Goal: Transaction & Acquisition: Purchase product/service

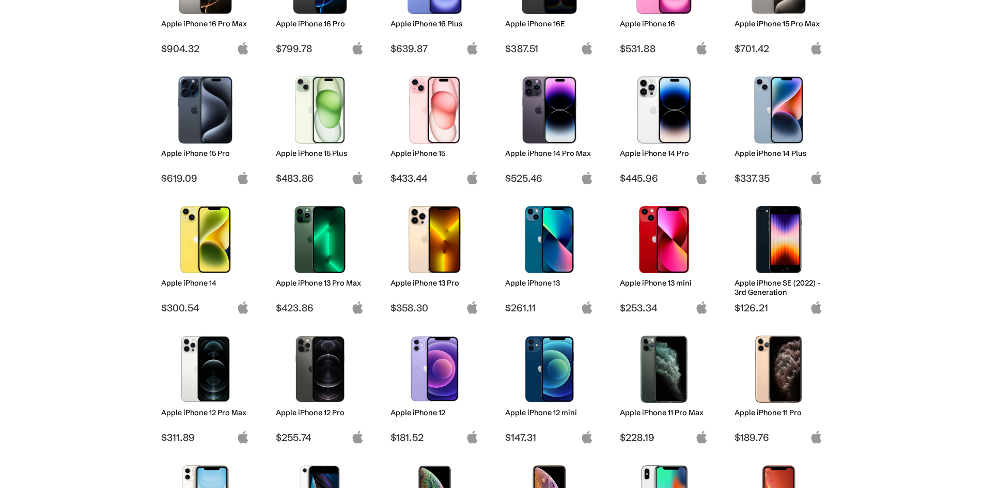
click at [549, 124] on img at bounding box center [549, 109] width 73 height 67
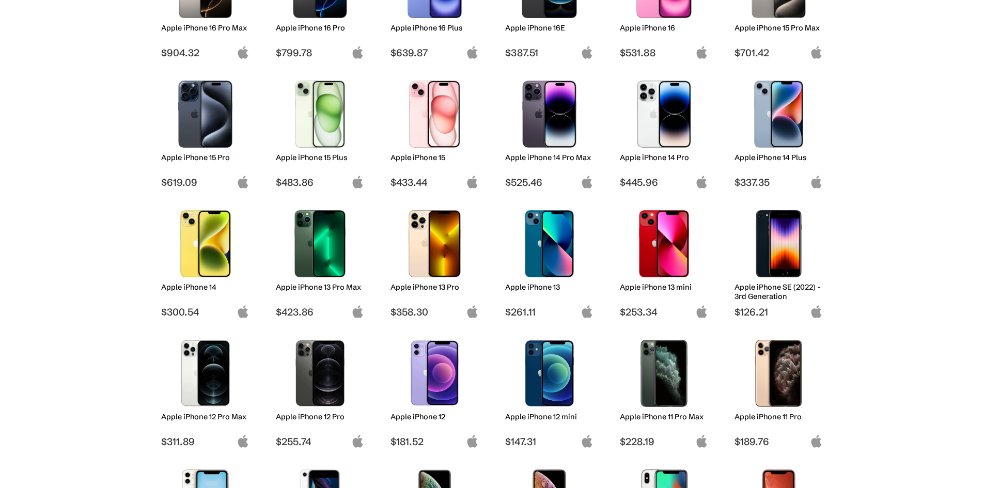
scroll to position [226, 0]
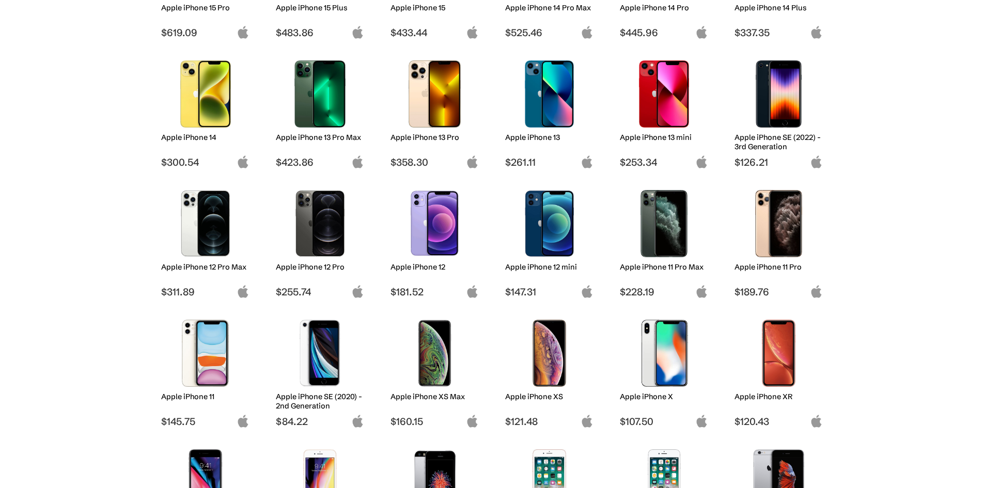
scroll to position [376, 0]
drag, startPoint x: 210, startPoint y: 238, endPoint x: 230, endPoint y: 220, distance: 26.7
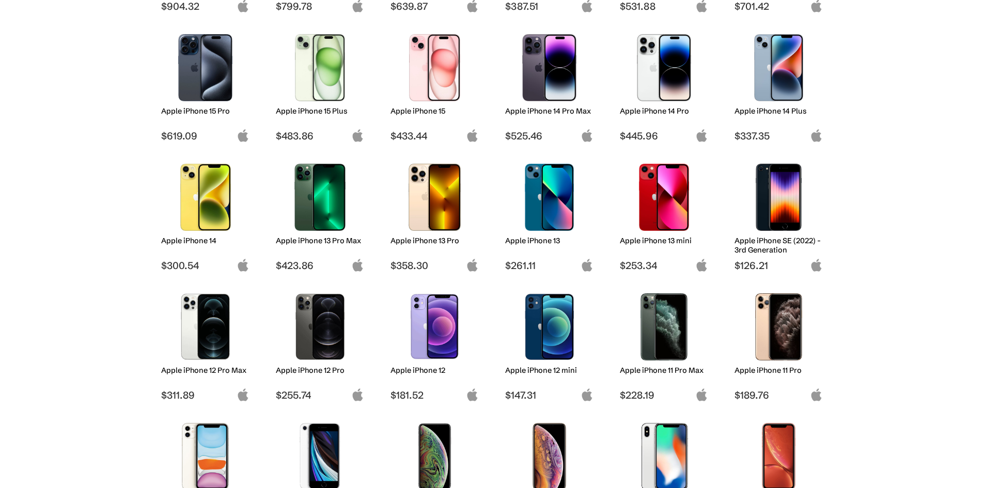
scroll to position [273, 0]
drag, startPoint x: 218, startPoint y: 203, endPoint x: 235, endPoint y: 177, distance: 31.7
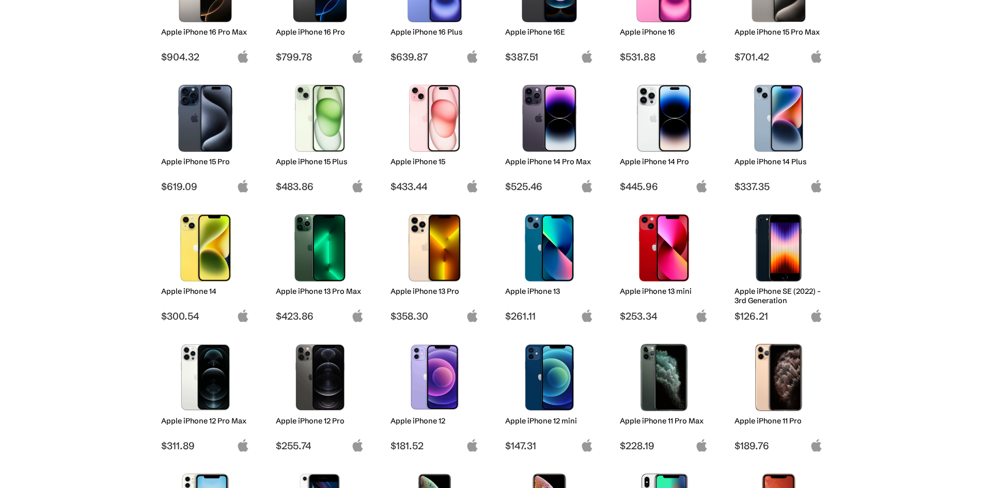
scroll to position [223, 0]
drag, startPoint x: 542, startPoint y: 247, endPoint x: 533, endPoint y: 238, distance: 13.2
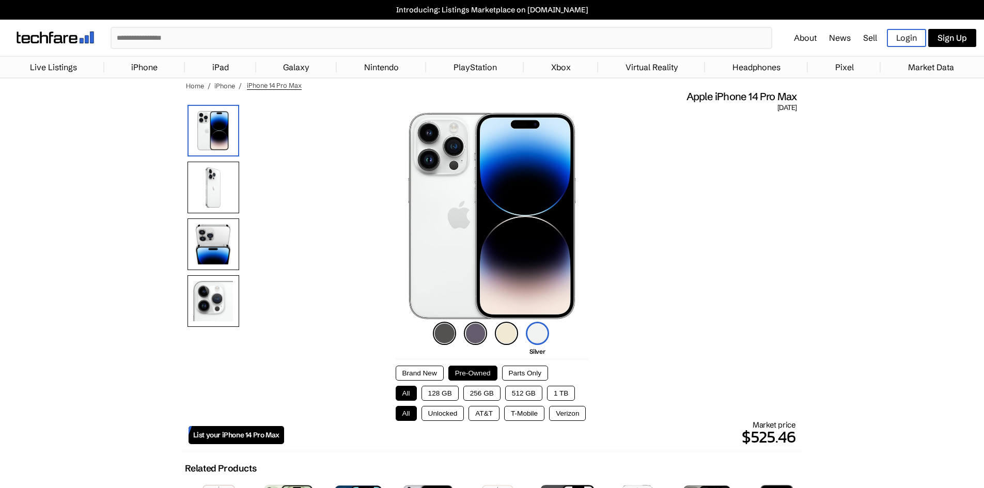
click at [513, 369] on button "Parts Only" at bounding box center [525, 373] width 46 height 15
click at [489, 369] on button "Pre-Owned" at bounding box center [472, 373] width 49 height 15
click at [537, 366] on button "Parts Only" at bounding box center [525, 373] width 46 height 15
click at [483, 414] on button "AT&T" at bounding box center [483, 413] width 31 height 15
click at [449, 390] on button "128 GB" at bounding box center [439, 393] width 37 height 15
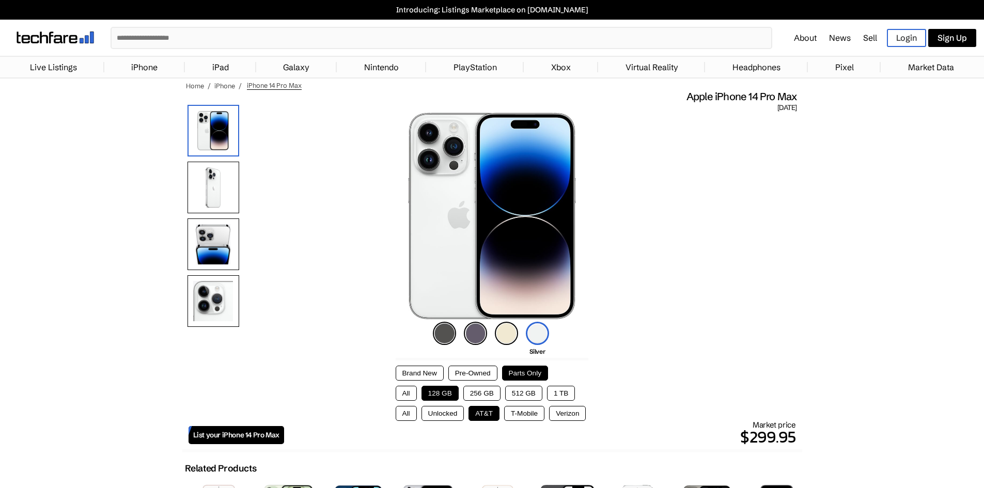
click at [437, 335] on img at bounding box center [444, 333] width 23 height 23
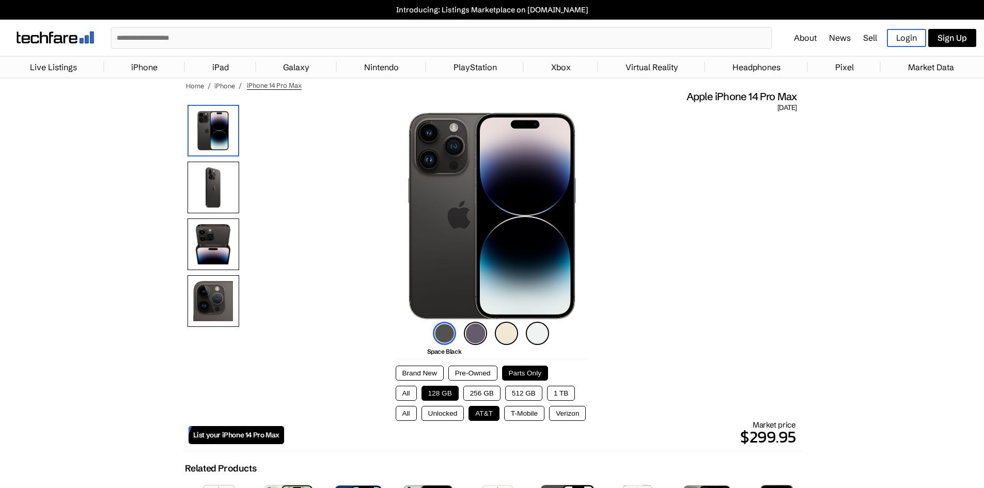
click at [472, 339] on img at bounding box center [475, 333] width 23 height 23
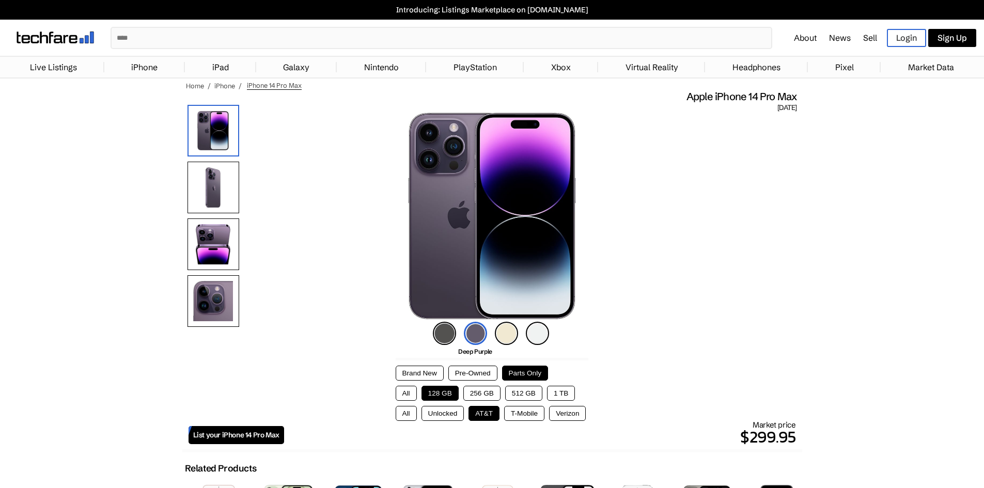
click at [445, 337] on img at bounding box center [444, 333] width 23 height 23
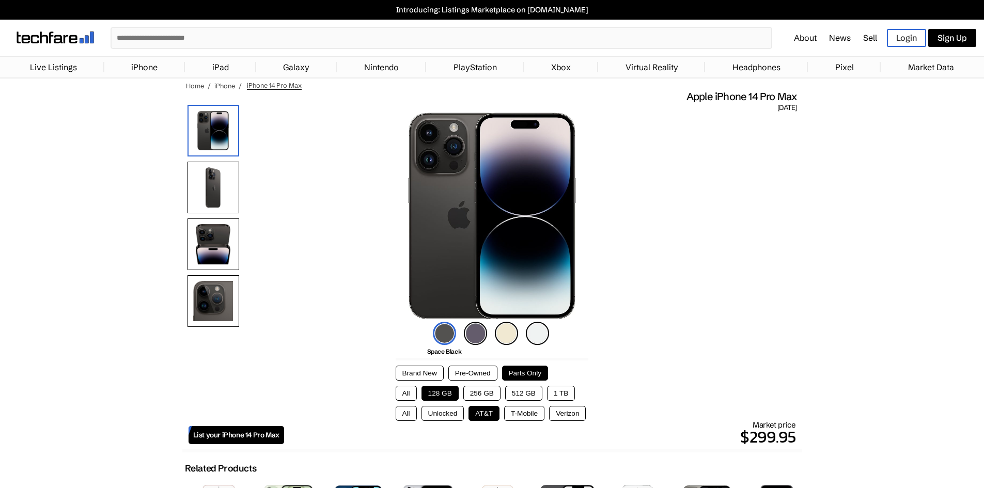
click at [485, 372] on button "Pre-Owned" at bounding box center [472, 373] width 49 height 15
click at [538, 374] on button "Parts Only" at bounding box center [525, 373] width 46 height 15
click at [480, 371] on button "Pre-Owned" at bounding box center [472, 373] width 49 height 15
click at [418, 414] on div "All Unlocked AT&T T-Mobile Verizon" at bounding box center [492, 413] width 193 height 15
click at [428, 414] on button "Unlocked" at bounding box center [442, 413] width 43 height 15
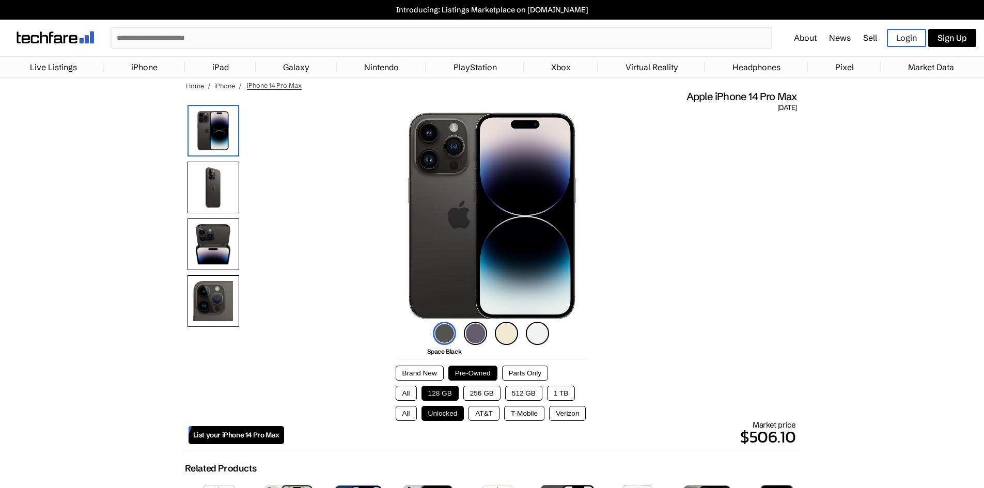
click at [478, 414] on button "AT&T" at bounding box center [483, 413] width 31 height 15
click at [527, 416] on button "T-Mobile" at bounding box center [524, 413] width 40 height 15
click at [579, 408] on button "Verizon" at bounding box center [567, 413] width 37 height 15
click at [512, 414] on button "T-Mobile" at bounding box center [524, 413] width 40 height 15
click at [485, 415] on button "AT&T" at bounding box center [483, 413] width 31 height 15
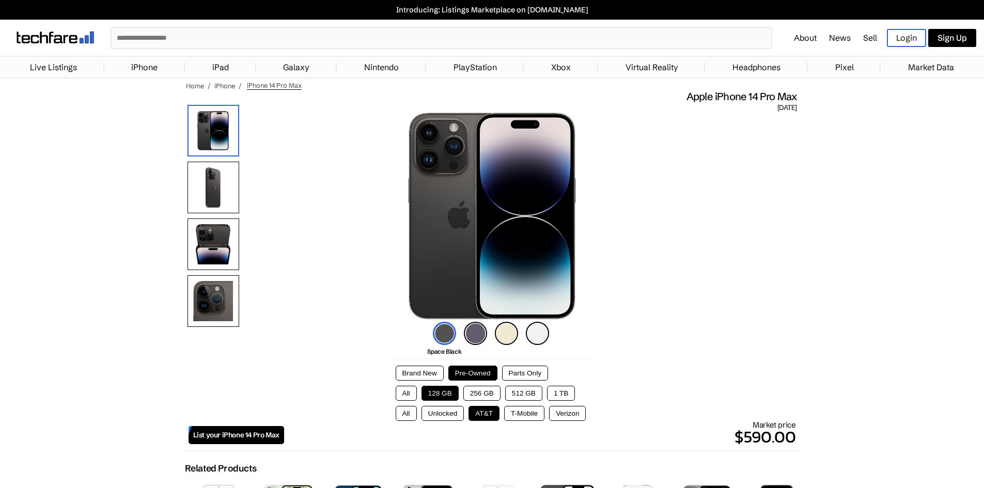
click at [509, 370] on button "Parts Only" at bounding box center [525, 373] width 46 height 15
click at [696, 96] on span "Apple iPhone 14 Pro Max" at bounding box center [741, 96] width 111 height 13
drag, startPoint x: 696, startPoint y: 96, endPoint x: 793, endPoint y: 106, distance: 97.6
click at [793, 106] on span "September 16, 2022" at bounding box center [786, 107] width 19 height 9
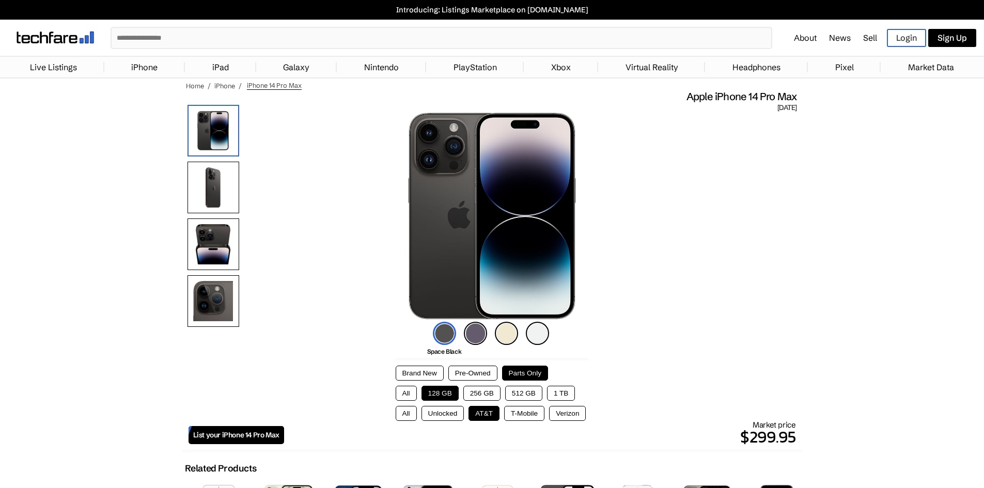
drag, startPoint x: 793, startPoint y: 106, endPoint x: 699, endPoint y: 99, distance: 94.2
click at [698, 99] on span "Apple iPhone 14 Pro Max" at bounding box center [741, 96] width 111 height 13
drag, startPoint x: 698, startPoint y: 99, endPoint x: 797, endPoint y: 106, distance: 99.4
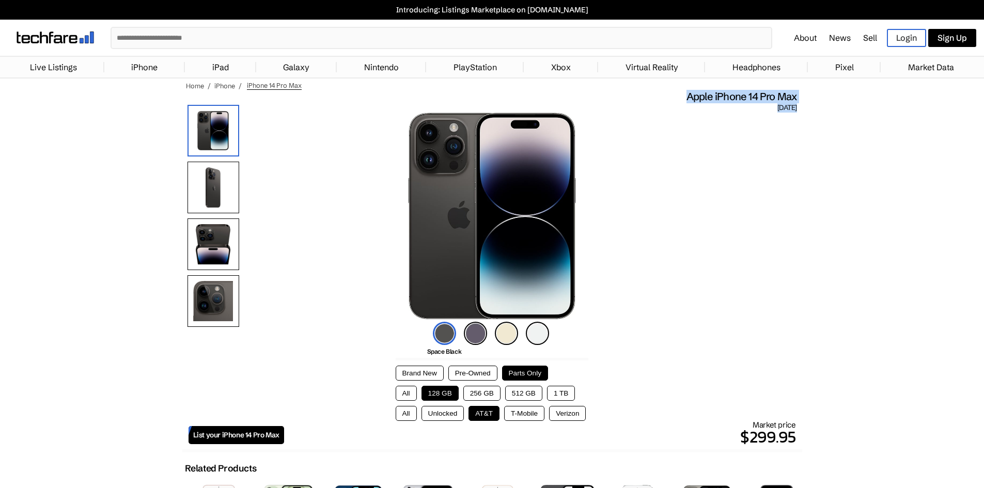
click at [787, 107] on span "[DATE]" at bounding box center [786, 107] width 19 height 9
drag, startPoint x: 787, startPoint y: 107, endPoint x: 705, endPoint y: 97, distance: 82.8
click at [705, 97] on span "Apple iPhone 14 Pro Max" at bounding box center [741, 96] width 111 height 13
drag, startPoint x: 705, startPoint y: 97, endPoint x: 788, endPoint y: 104, distance: 82.9
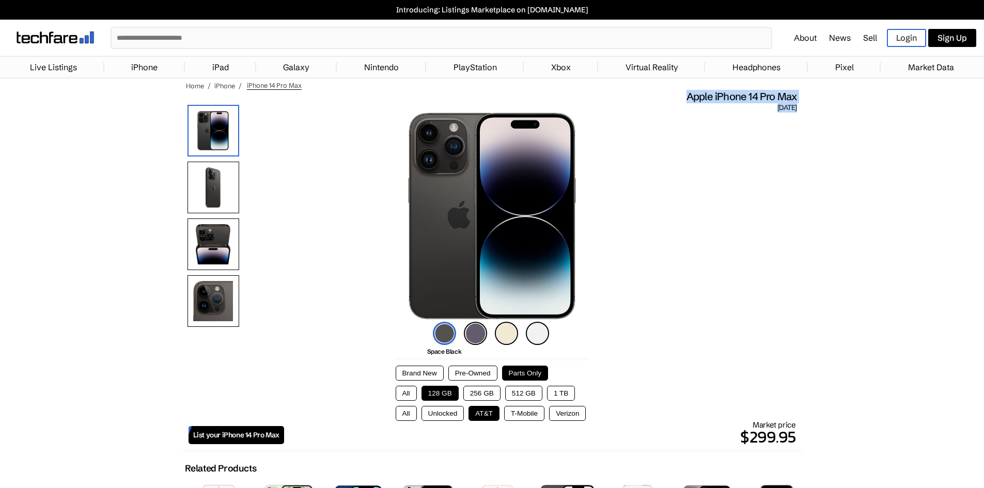
click at [788, 104] on span "[DATE]" at bounding box center [786, 107] width 19 height 9
drag, startPoint x: 788, startPoint y: 104, endPoint x: 704, endPoint y: 96, distance: 83.6
click at [704, 96] on span "Apple iPhone 14 Pro Max" at bounding box center [741, 96] width 111 height 13
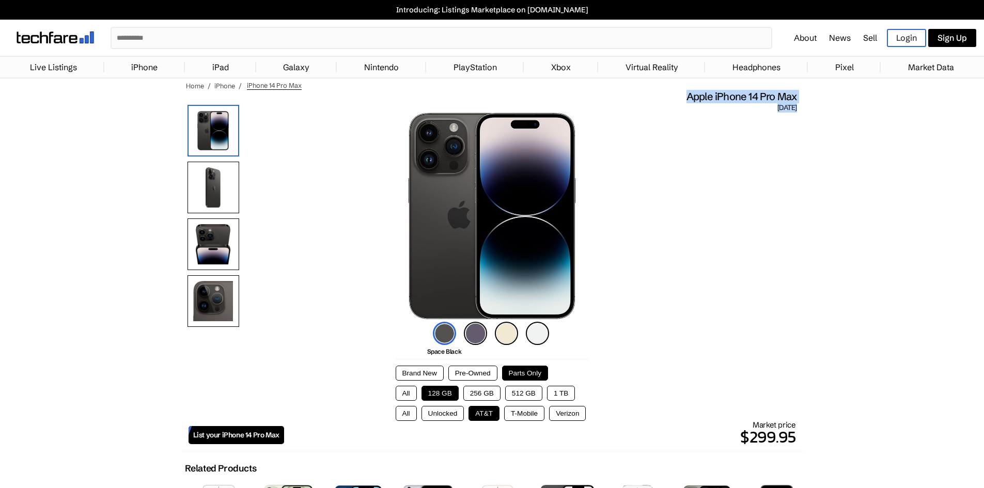
drag, startPoint x: 704, startPoint y: 96, endPoint x: 787, endPoint y: 110, distance: 83.3
click at [787, 110] on span "[DATE]" at bounding box center [786, 107] width 19 height 9
drag, startPoint x: 787, startPoint y: 110, endPoint x: 698, endPoint y: 98, distance: 89.6
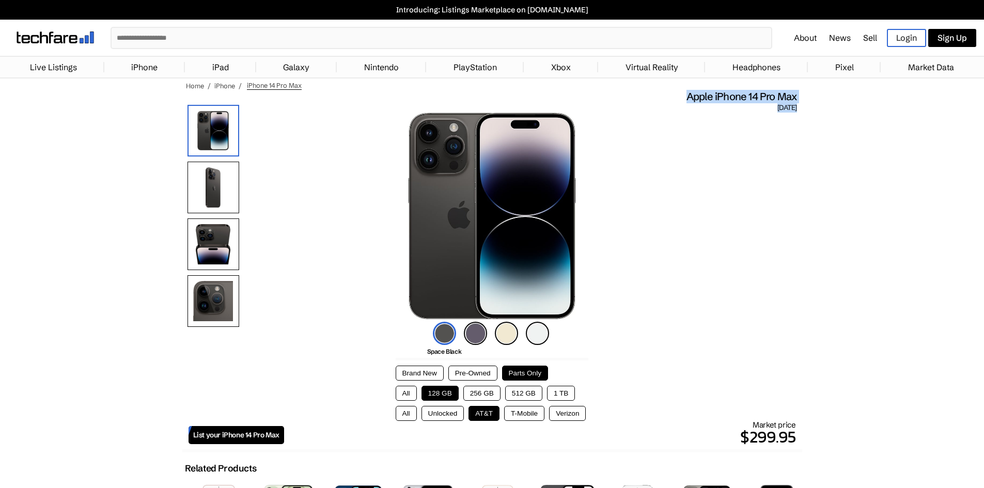
click at [698, 98] on span "Apple iPhone 14 Pro Max" at bounding box center [741, 96] width 111 height 13
drag, startPoint x: 698, startPoint y: 98, endPoint x: 794, endPoint y: 108, distance: 96.7
click at [794, 108] on span "[DATE]" at bounding box center [786, 107] width 19 height 9
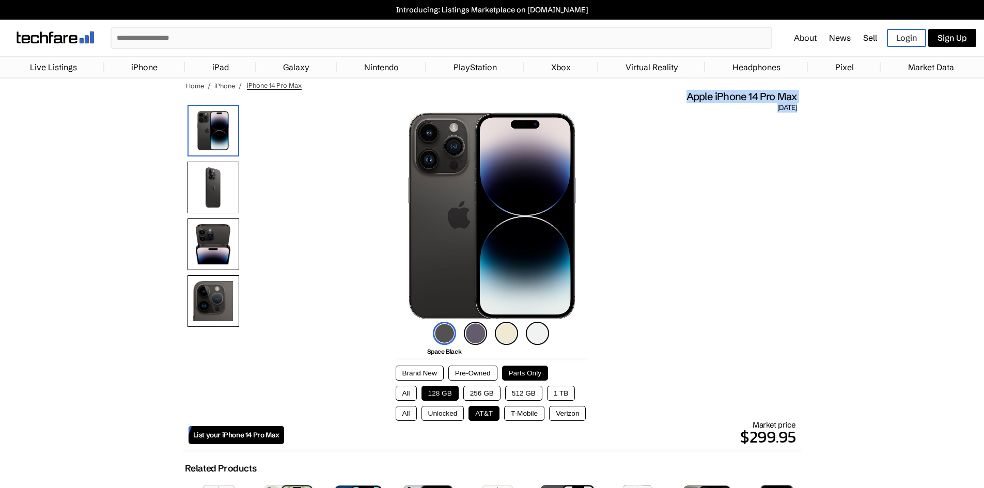
drag, startPoint x: 794, startPoint y: 108, endPoint x: 699, endPoint y: 99, distance: 95.5
click at [699, 99] on span "Apple iPhone 14 Pro Max" at bounding box center [741, 96] width 111 height 13
click at [445, 414] on button "Unlocked" at bounding box center [442, 413] width 43 height 15
click at [485, 375] on button "Pre-Owned" at bounding box center [472, 373] width 49 height 15
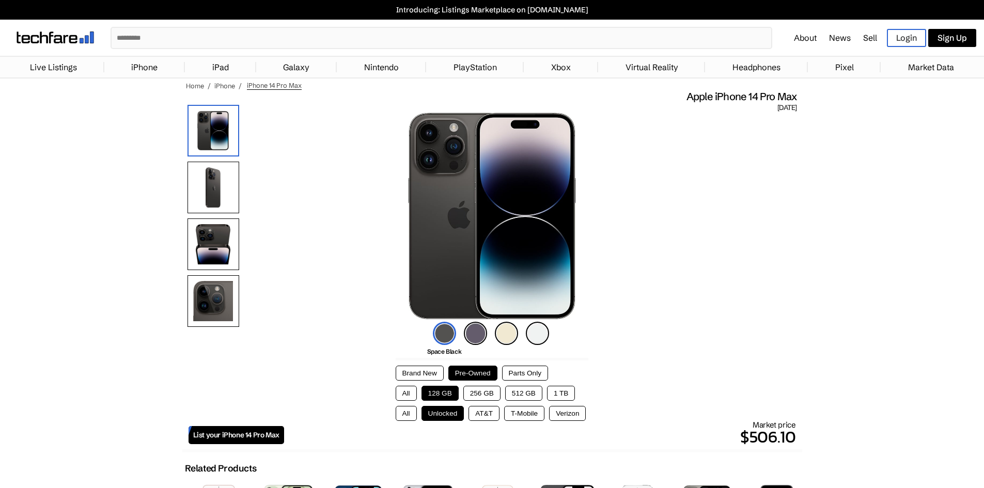
click at [517, 373] on button "Parts Only" at bounding box center [525, 373] width 46 height 15
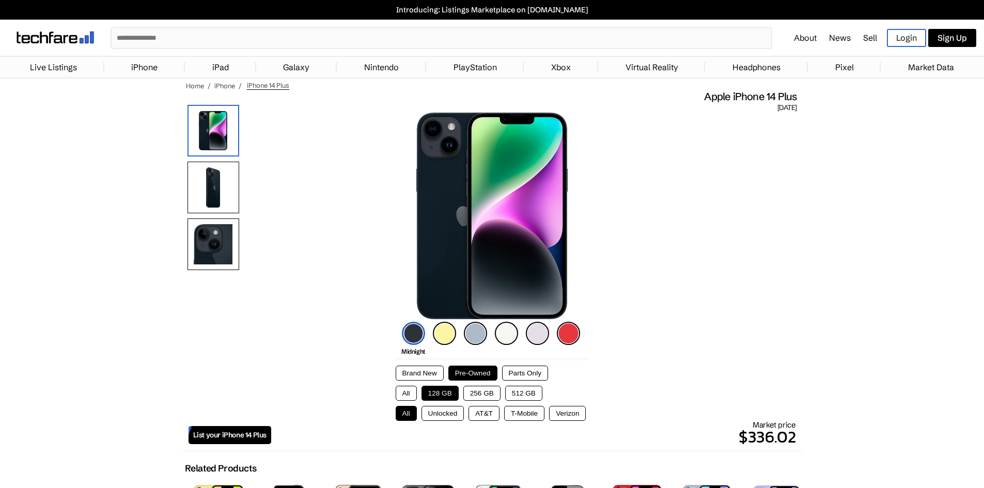
click at [478, 337] on img at bounding box center [475, 333] width 23 height 23
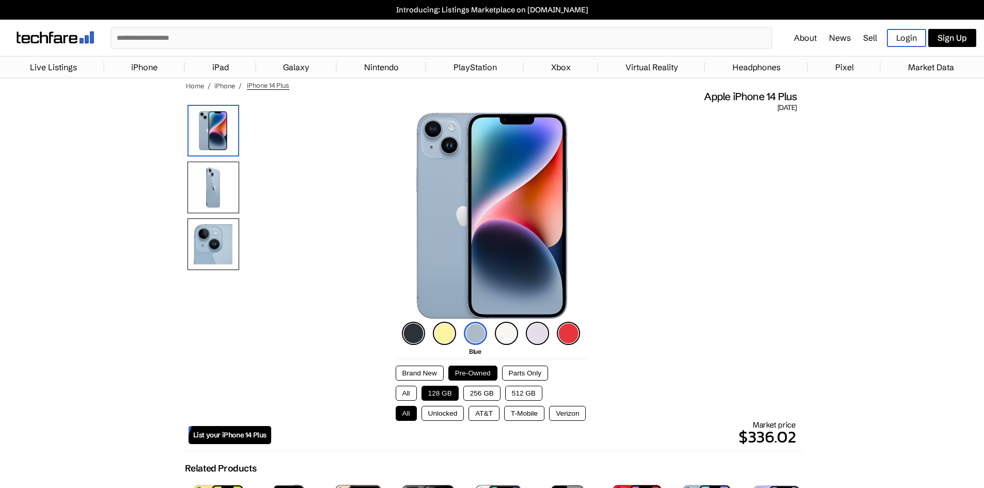
drag, startPoint x: 530, startPoint y: 332, endPoint x: 523, endPoint y: 332, distance: 7.2
click at [530, 332] on img at bounding box center [537, 333] width 23 height 23
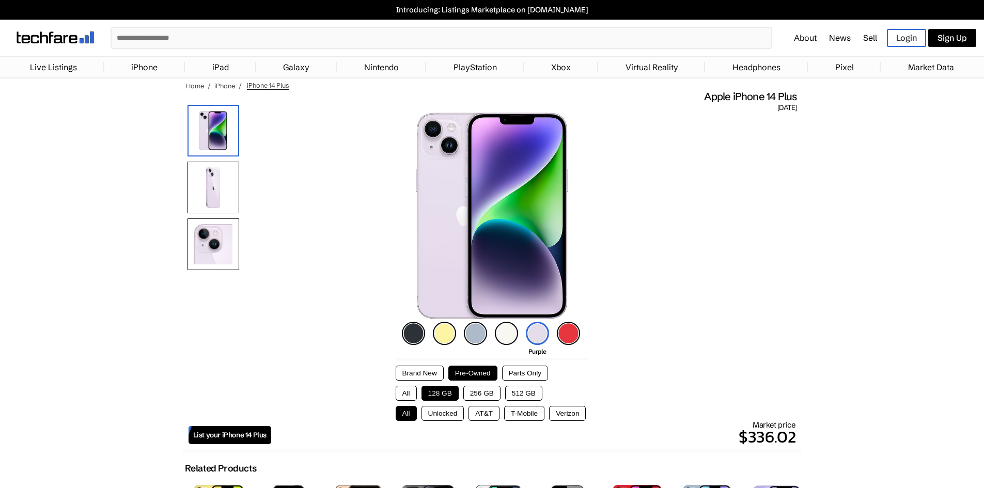
click at [469, 332] on img at bounding box center [475, 333] width 23 height 23
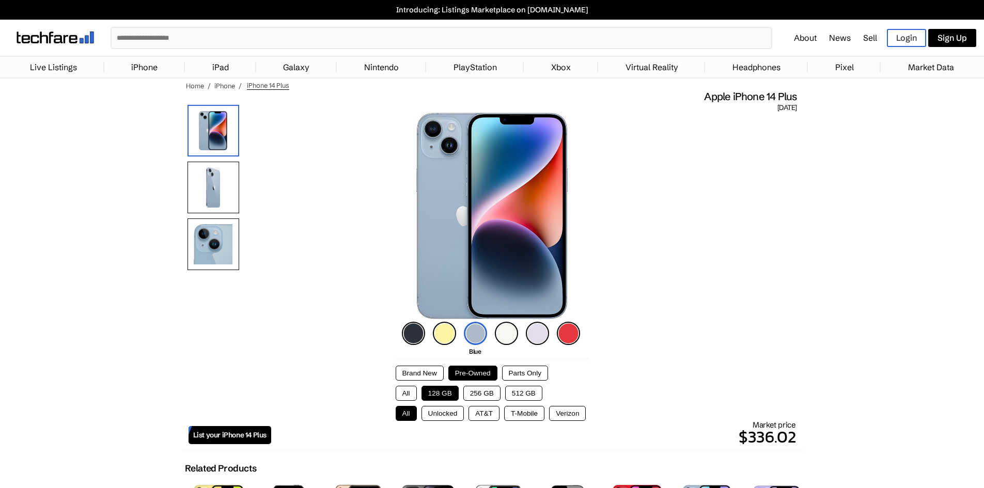
click at [518, 376] on button "Parts Only" at bounding box center [525, 373] width 46 height 15
click at [492, 377] on button "Pre-Owned" at bounding box center [472, 373] width 49 height 15
click at [512, 376] on button "Parts Only" at bounding box center [525, 373] width 46 height 15
click at [714, 98] on span "Apple iPhone 14 Plus" at bounding box center [750, 96] width 92 height 13
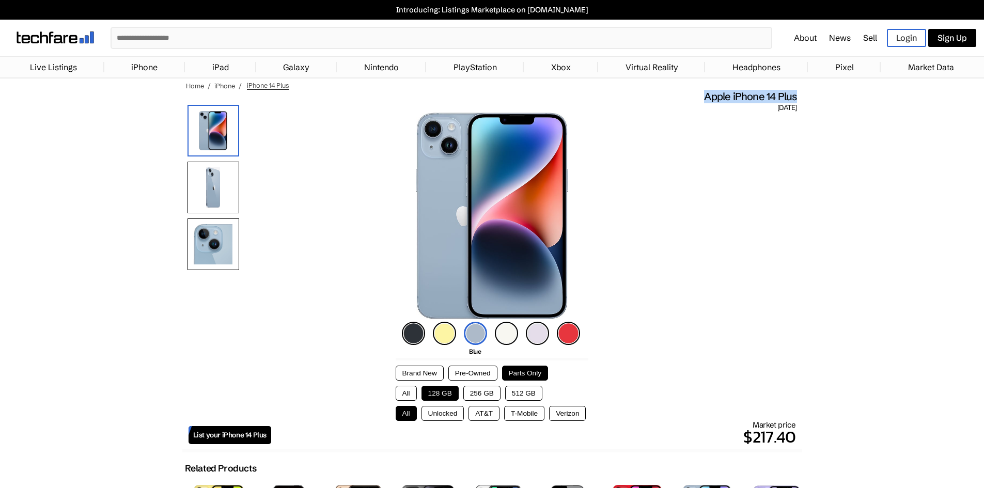
drag, startPoint x: 714, startPoint y: 98, endPoint x: 787, endPoint y: 97, distance: 73.3
click at [787, 97] on span "Apple iPhone 14 Plus" at bounding box center [750, 96] width 92 height 13
copy span "Apple iPhone 14 Plus"
click at [523, 370] on button "Parts Only" at bounding box center [525, 373] width 46 height 15
click at [466, 376] on button "Pre-Owned" at bounding box center [472, 373] width 49 height 15
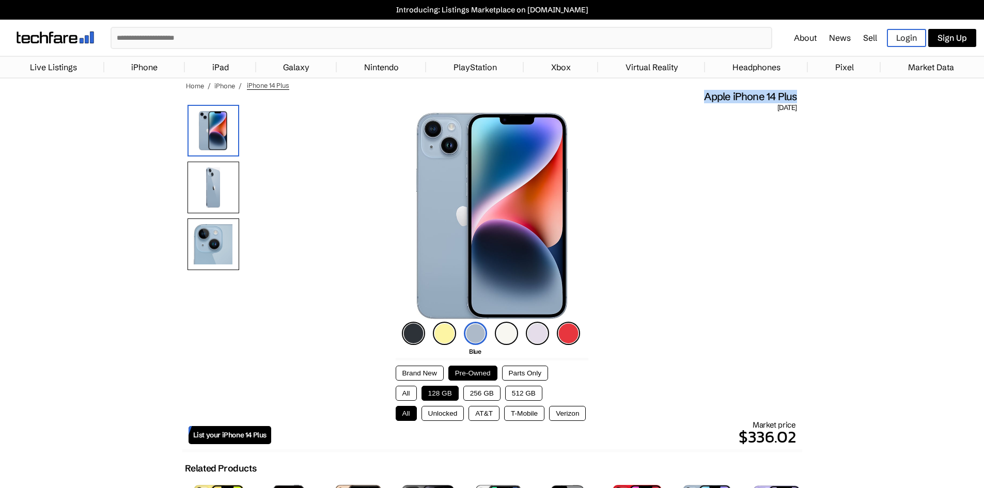
click at [433, 414] on button "Unlocked" at bounding box center [442, 413] width 43 height 15
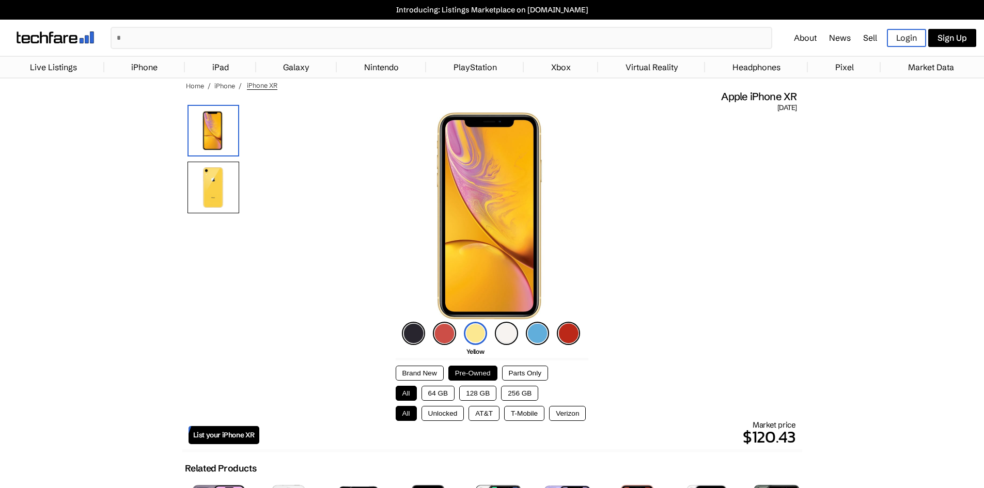
click at [436, 386] on button "64 GB" at bounding box center [438, 393] width 34 height 15
click at [412, 331] on img at bounding box center [413, 333] width 23 height 23
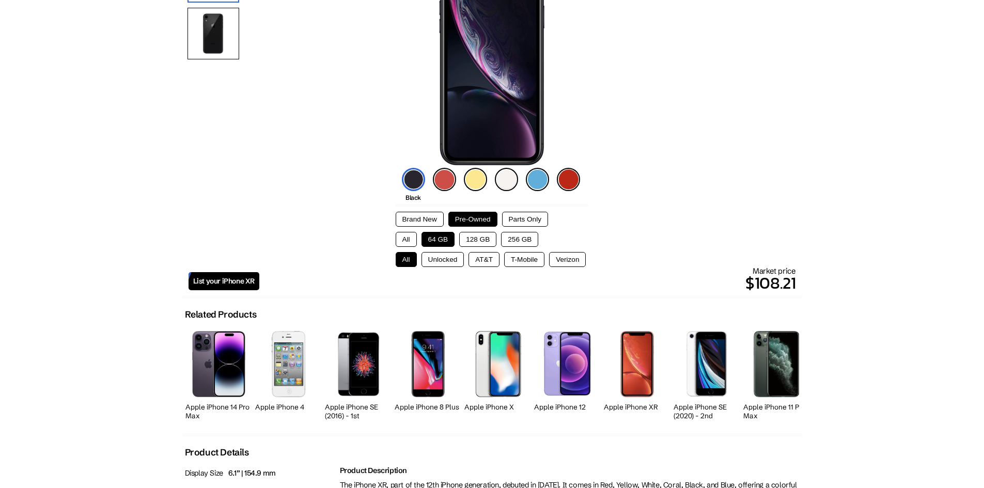
scroll to position [154, 0]
click at [760, 288] on p "$108.21" at bounding box center [527, 282] width 537 height 25
drag, startPoint x: 760, startPoint y: 288, endPoint x: 784, endPoint y: 279, distance: 25.3
click at [784, 279] on p "$108.21" at bounding box center [527, 282] width 537 height 25
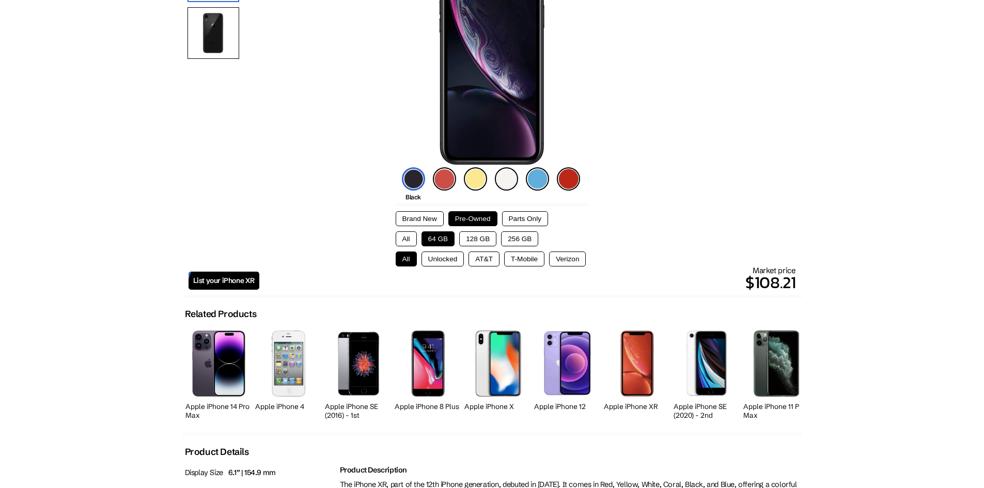
click at [775, 280] on p "$108.21" at bounding box center [527, 282] width 537 height 25
drag, startPoint x: 775, startPoint y: 280, endPoint x: 767, endPoint y: 280, distance: 7.7
click at [767, 280] on p "$108.21" at bounding box center [527, 282] width 537 height 25
click at [771, 280] on p "$108.21" at bounding box center [527, 282] width 537 height 25
drag, startPoint x: 771, startPoint y: 280, endPoint x: 789, endPoint y: 281, distance: 18.1
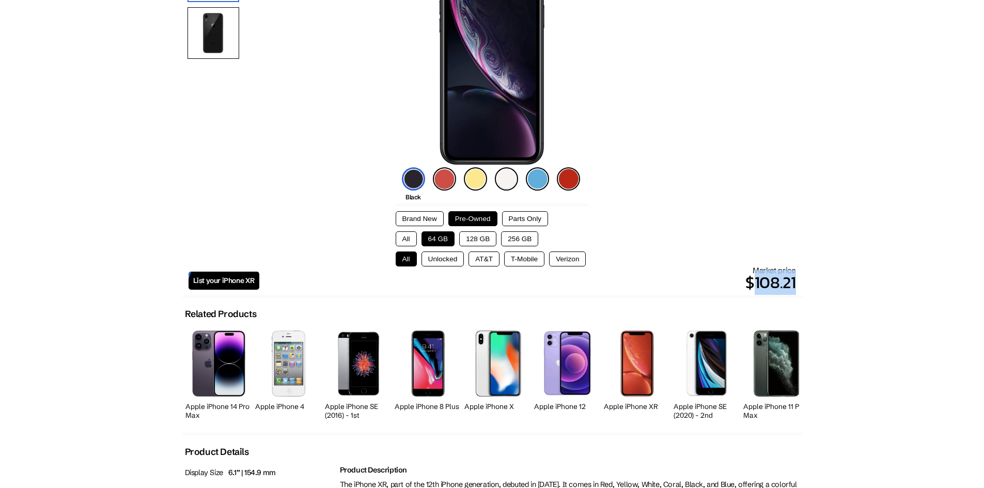
click at [789, 281] on p "$108.21" at bounding box center [527, 282] width 537 height 25
drag, startPoint x: 789, startPoint y: 281, endPoint x: 768, endPoint y: 283, distance: 20.2
click at [768, 283] on p "$108.21" at bounding box center [527, 282] width 537 height 25
click at [772, 283] on p "$108.21" at bounding box center [527, 282] width 537 height 25
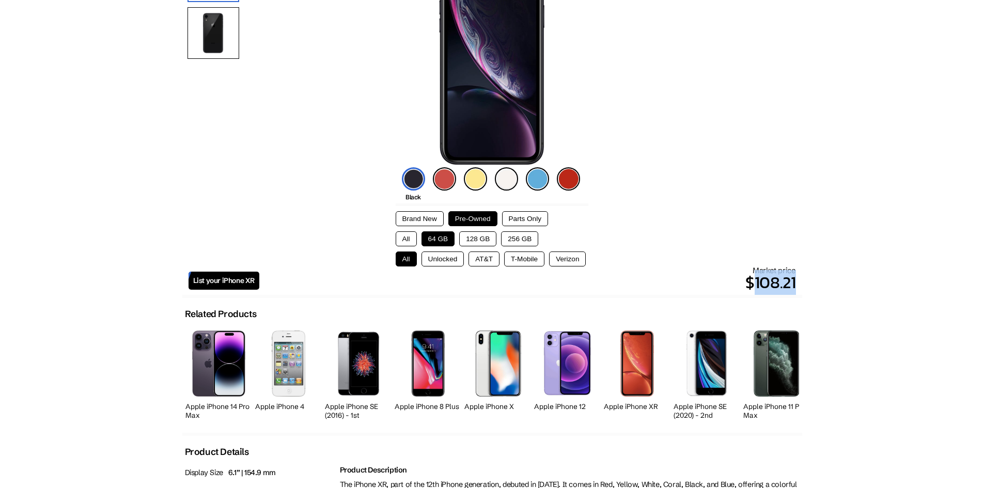
drag, startPoint x: 772, startPoint y: 283, endPoint x: 787, endPoint y: 283, distance: 15.0
click at [787, 283] on p "$108.21" at bounding box center [527, 282] width 537 height 25
drag, startPoint x: 787, startPoint y: 283, endPoint x: 772, endPoint y: 283, distance: 15.0
click at [772, 283] on p "$108.21" at bounding box center [527, 282] width 537 height 25
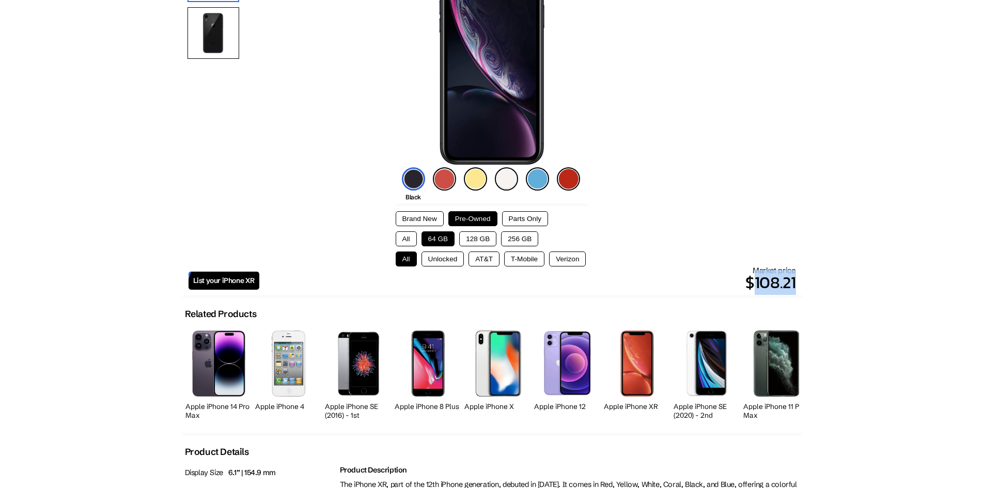
click at [772, 283] on p "$108.21" at bounding box center [527, 282] width 537 height 25
drag, startPoint x: 772, startPoint y: 283, endPoint x: 784, endPoint y: 284, distance: 12.9
click at [784, 284] on p "$108.21" at bounding box center [527, 282] width 537 height 25
drag, startPoint x: 784, startPoint y: 284, endPoint x: 773, endPoint y: 285, distance: 12.0
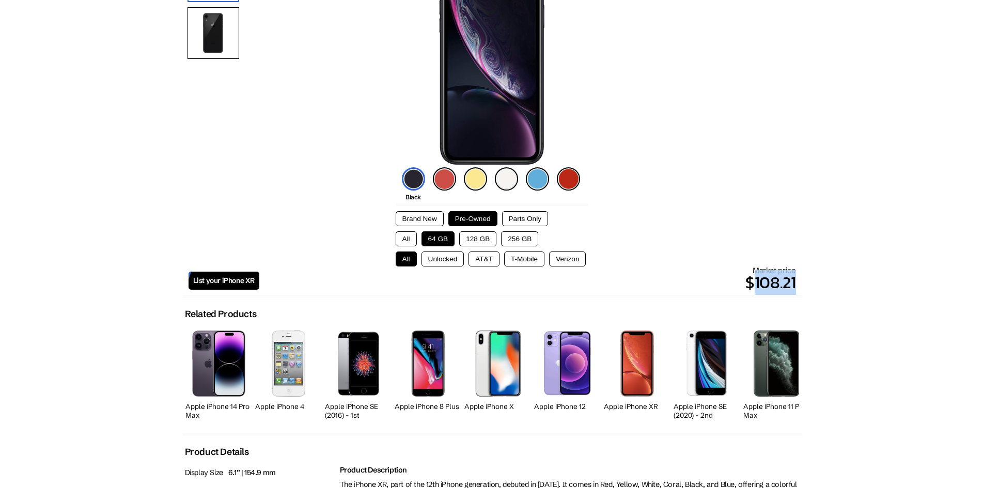
click at [773, 285] on p "$108.21" at bounding box center [527, 282] width 537 height 25
drag, startPoint x: 773, startPoint y: 285, endPoint x: 792, endPoint y: 285, distance: 19.6
click at [792, 285] on p "$108.21" at bounding box center [527, 282] width 537 height 25
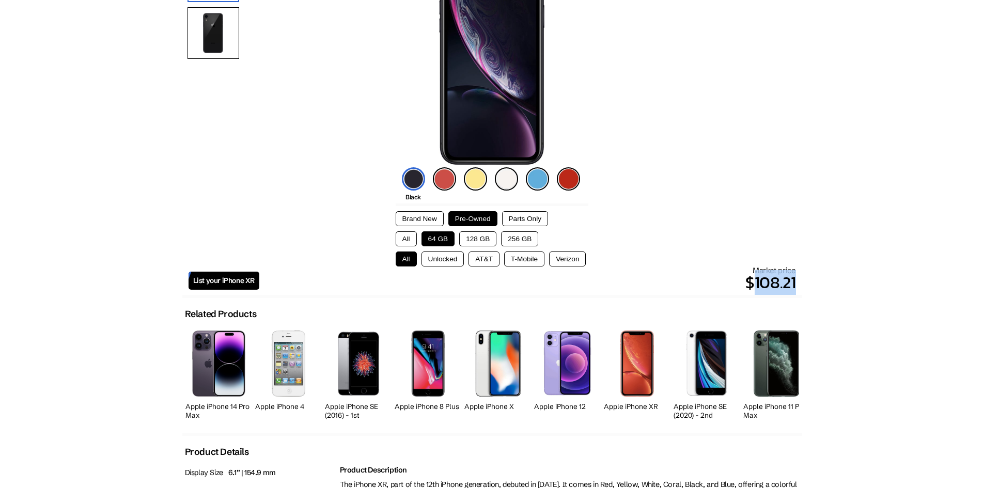
drag, startPoint x: 792, startPoint y: 285, endPoint x: 772, endPoint y: 285, distance: 20.7
click at [772, 285] on p "$108.21" at bounding box center [527, 282] width 537 height 25
drag, startPoint x: 772, startPoint y: 285, endPoint x: 789, endPoint y: 284, distance: 17.6
click at [789, 284] on p "$108.21" at bounding box center [527, 282] width 537 height 25
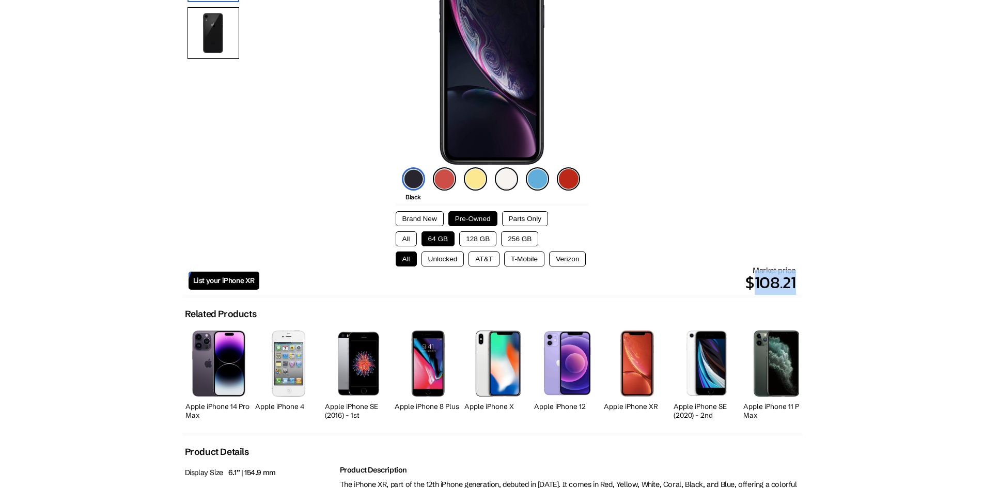
click at [789, 284] on p "$108.21" at bounding box center [527, 282] width 537 height 25
drag, startPoint x: 789, startPoint y: 284, endPoint x: 770, endPoint y: 282, distance: 19.1
click at [770, 282] on p "$108.21" at bounding box center [527, 282] width 537 height 25
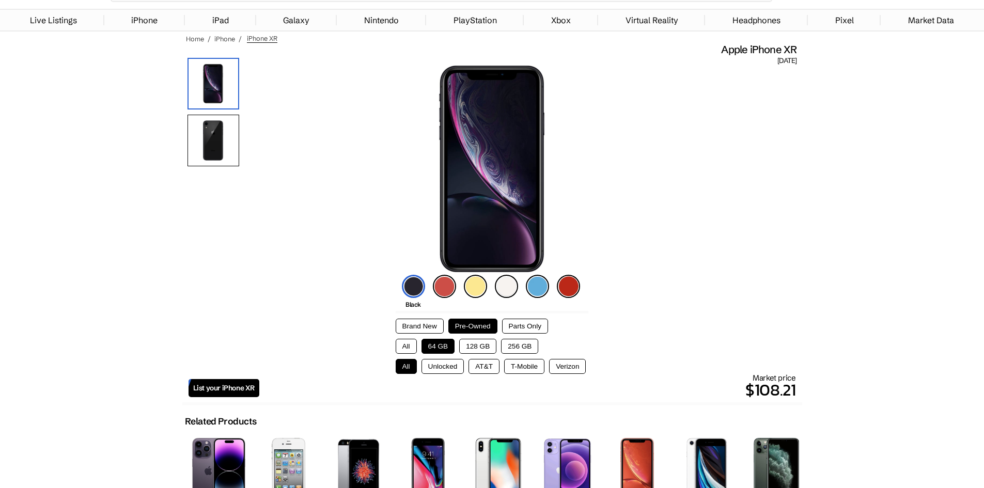
scroll to position [0, 0]
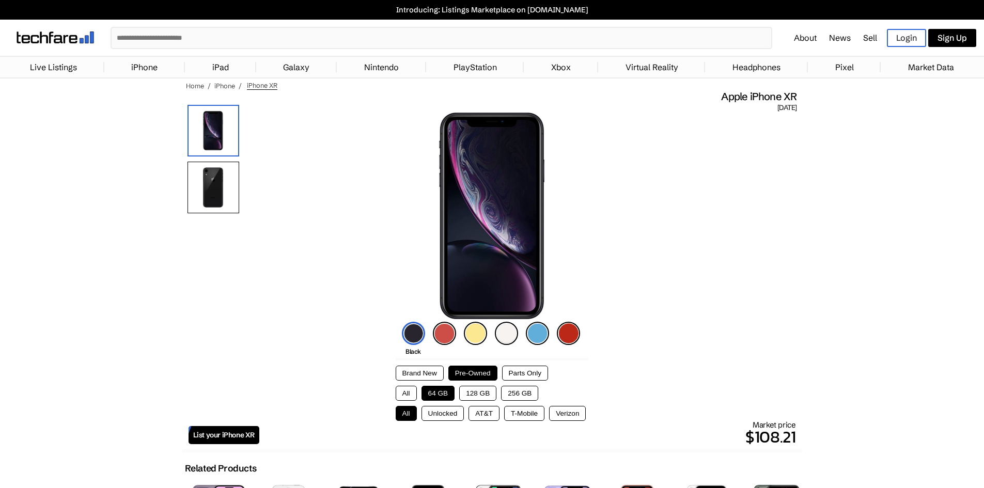
click at [736, 95] on span "Apple iPhone XR" at bounding box center [758, 96] width 75 height 13
drag, startPoint x: 736, startPoint y: 95, endPoint x: 793, endPoint y: 92, distance: 56.9
click at [793, 92] on span "Apple iPhone XR" at bounding box center [758, 96] width 75 height 13
copy span "Apple iPhone XR"
click at [436, 413] on button "Unlocked" at bounding box center [442, 413] width 43 height 15
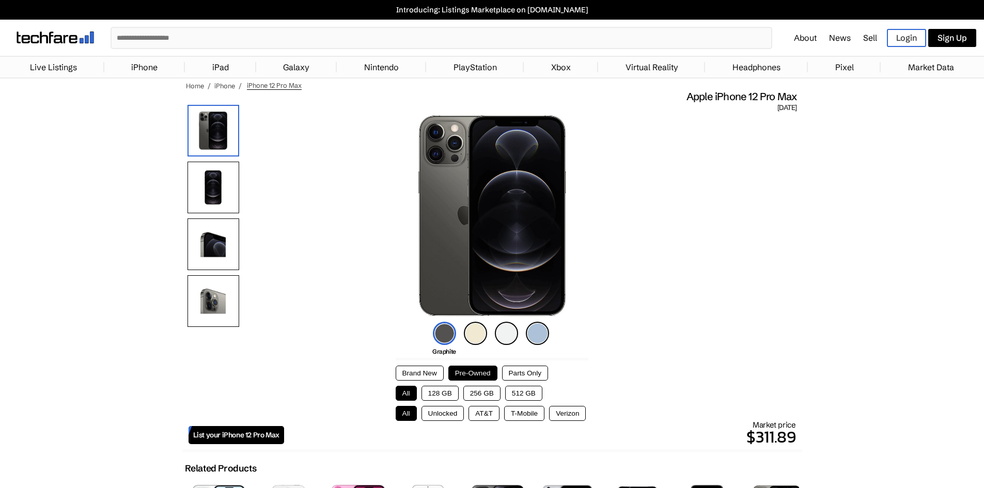
click at [446, 390] on button "128 GB" at bounding box center [439, 393] width 37 height 15
click at [436, 335] on img at bounding box center [444, 333] width 23 height 23
click at [504, 337] on img at bounding box center [506, 333] width 23 height 23
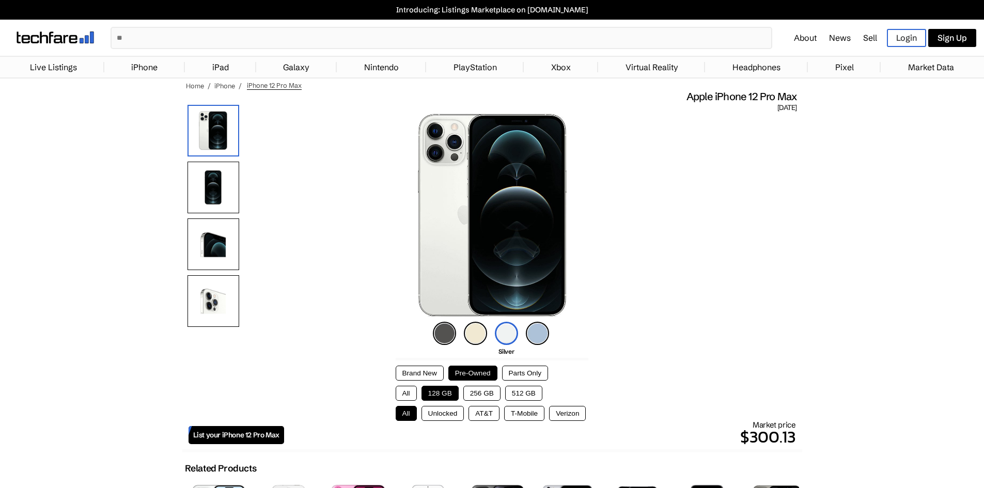
click at [450, 329] on img at bounding box center [444, 333] width 23 height 23
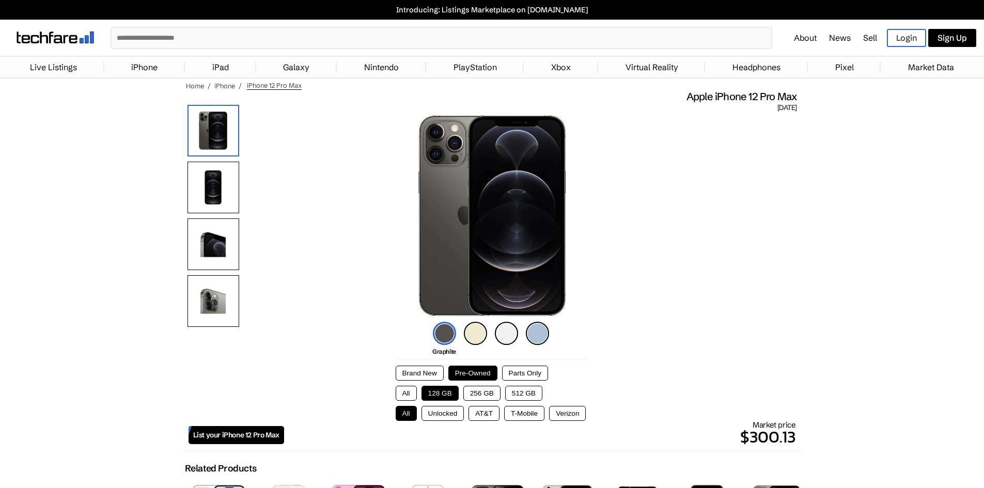
click at [519, 375] on button "Parts Only" at bounding box center [525, 373] width 46 height 15
click at [488, 370] on button "Pre-Owned" at bounding box center [472, 373] width 49 height 15
click at [710, 96] on span "Apple iPhone 12 Pro Max" at bounding box center [741, 96] width 111 height 13
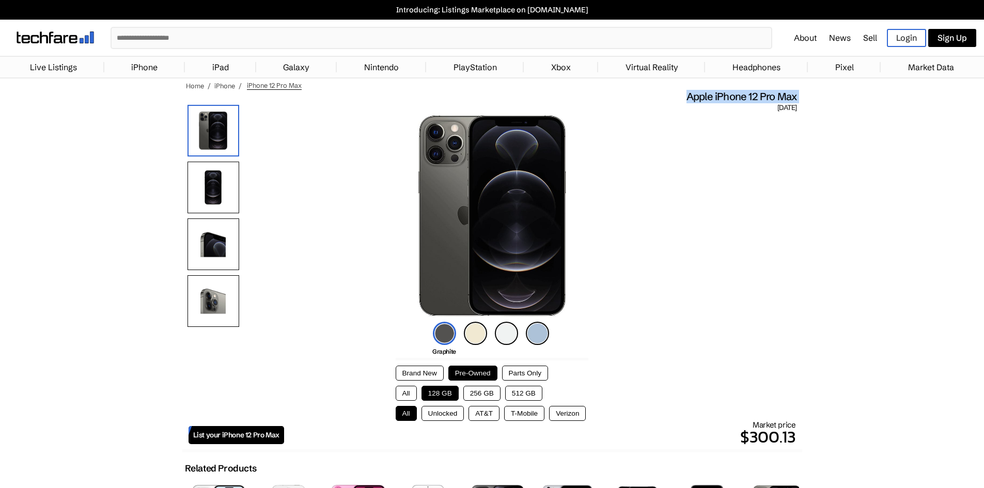
copy main "Apple iPhone 12 Pro Max"
click at [519, 377] on button "Parts Only" at bounding box center [525, 373] width 46 height 15
click at [476, 369] on button "Pre-Owned" at bounding box center [472, 373] width 49 height 15
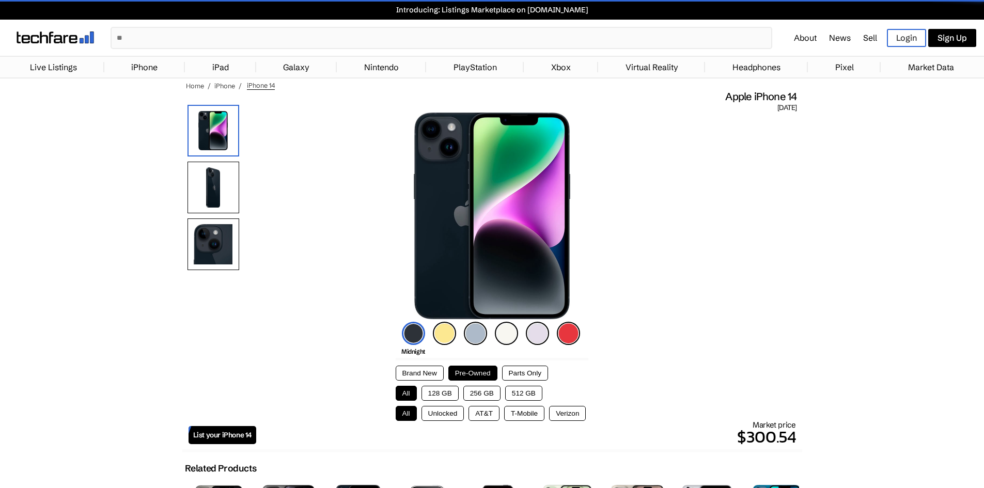
click at [471, 391] on button "256 GB" at bounding box center [481, 393] width 37 height 15
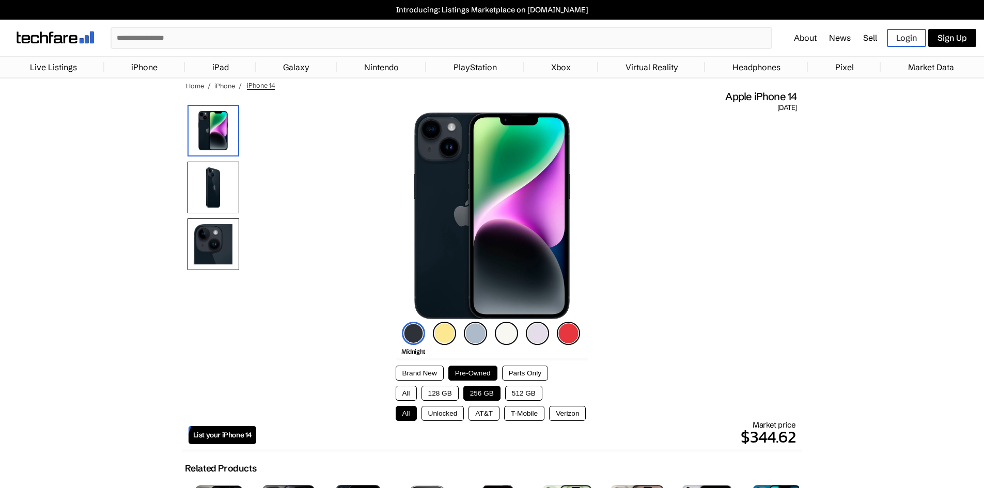
click at [480, 336] on img at bounding box center [475, 333] width 23 height 23
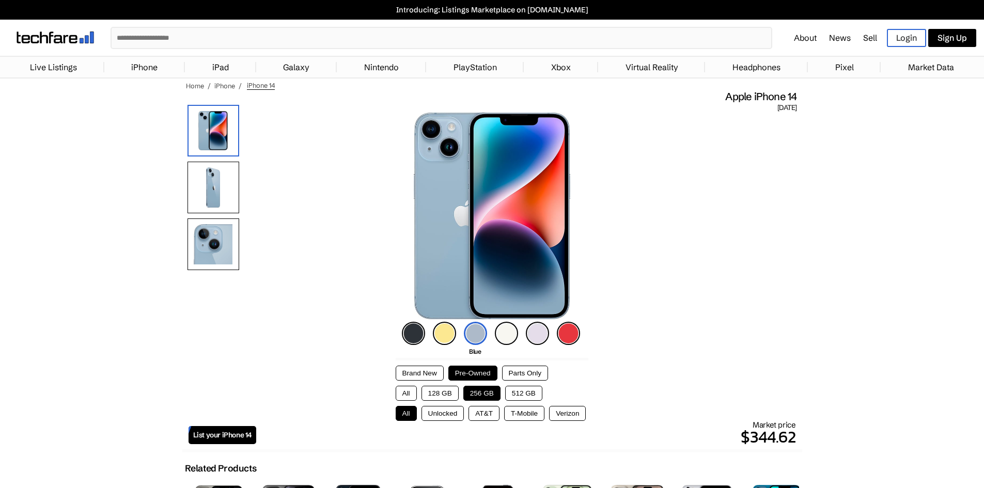
click at [543, 335] on img at bounding box center [537, 333] width 23 height 23
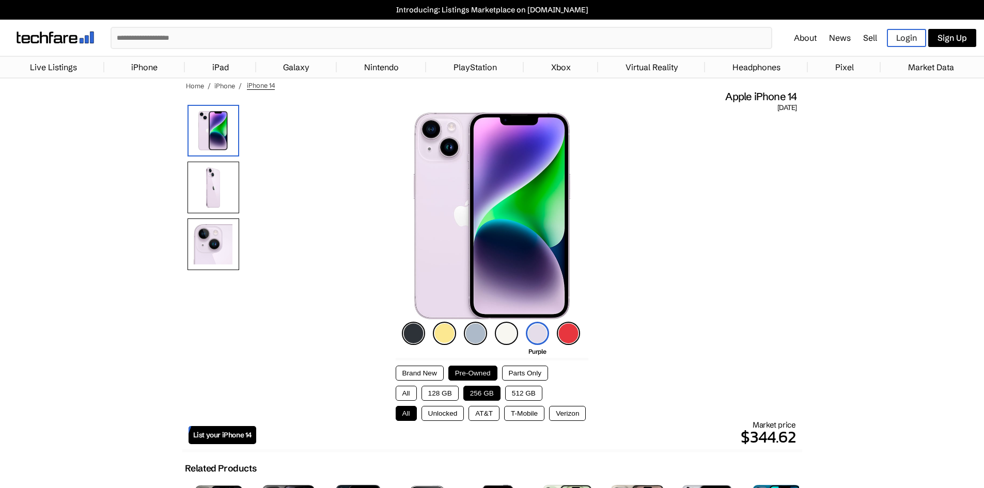
click at [479, 337] on img at bounding box center [475, 333] width 23 height 23
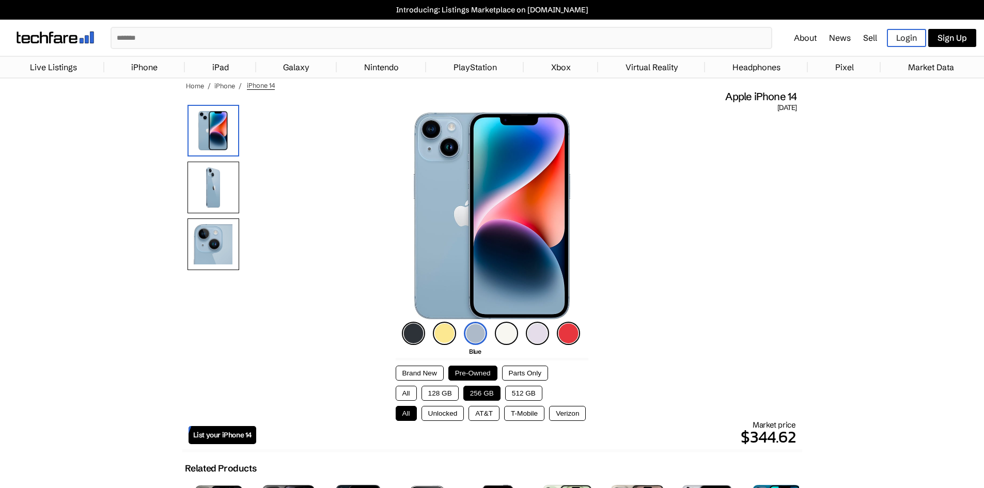
click at [428, 336] on div "Midnight Yellow Blue Starlight Purple [PRODUCT]Red" at bounding box center [492, 333] width 186 height 28
click at [411, 338] on img at bounding box center [413, 333] width 23 height 23
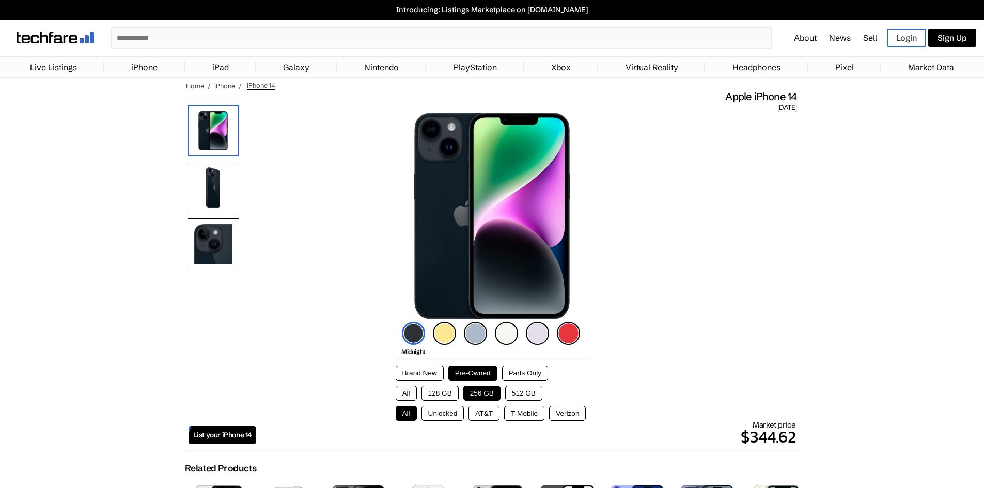
click at [408, 336] on img at bounding box center [413, 333] width 23 height 23
click at [444, 415] on button "Unlocked" at bounding box center [442, 413] width 43 height 15
click at [517, 370] on button "Parts Only" at bounding box center [525, 373] width 46 height 15
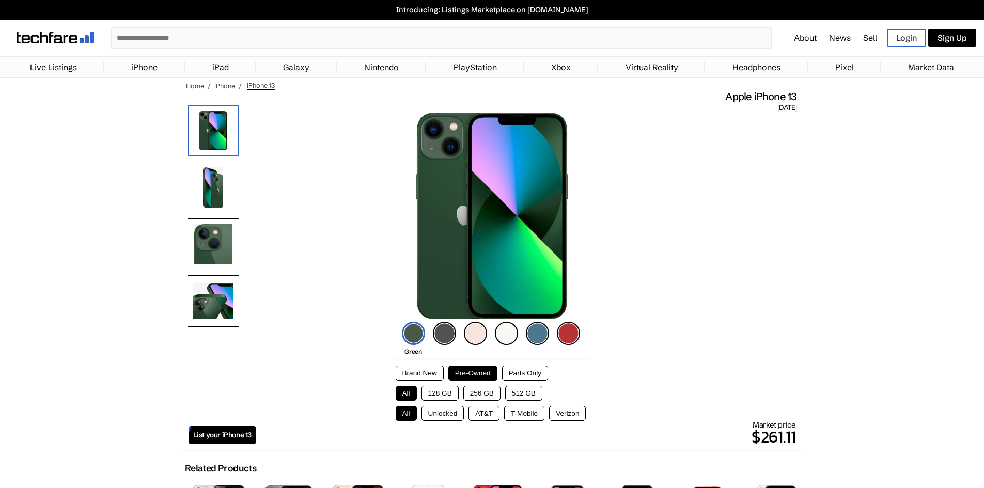
click at [452, 335] on img at bounding box center [444, 333] width 23 height 23
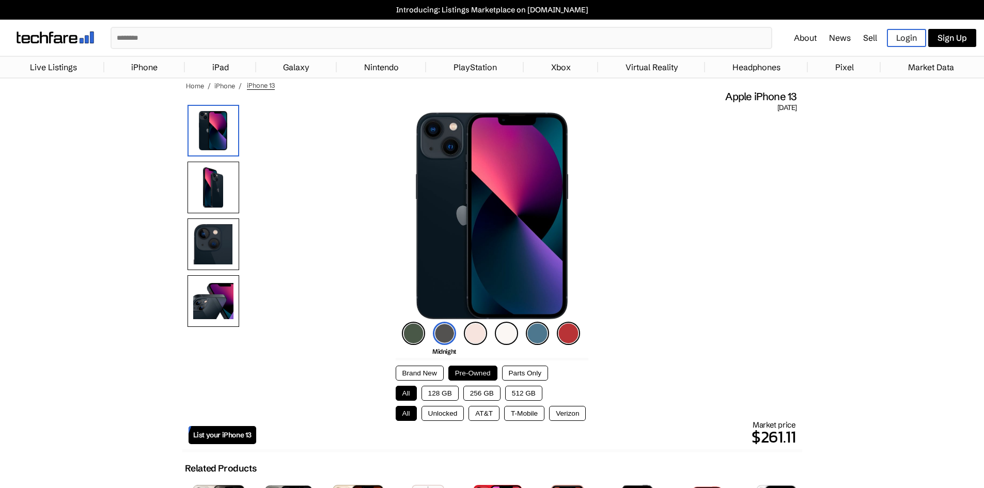
click at [451, 392] on button "128 GB" at bounding box center [439, 393] width 37 height 15
click at [436, 416] on button "Unlocked" at bounding box center [442, 413] width 43 height 15
click at [769, 98] on span "Apple iPhone 13" at bounding box center [760, 96] width 71 height 13
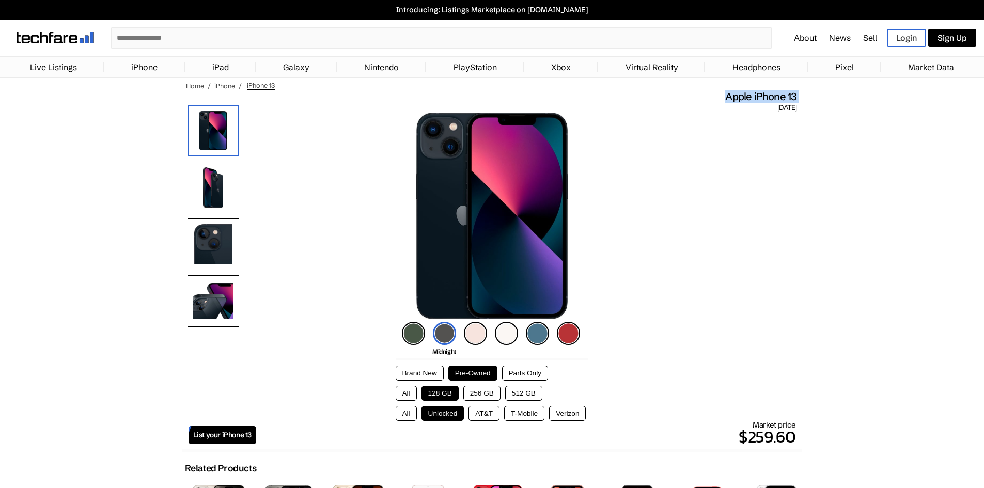
click at [769, 98] on span "Apple iPhone 13" at bounding box center [760, 96] width 71 height 13
copy main "Apple iPhone 13"
click at [536, 331] on img at bounding box center [537, 333] width 23 height 23
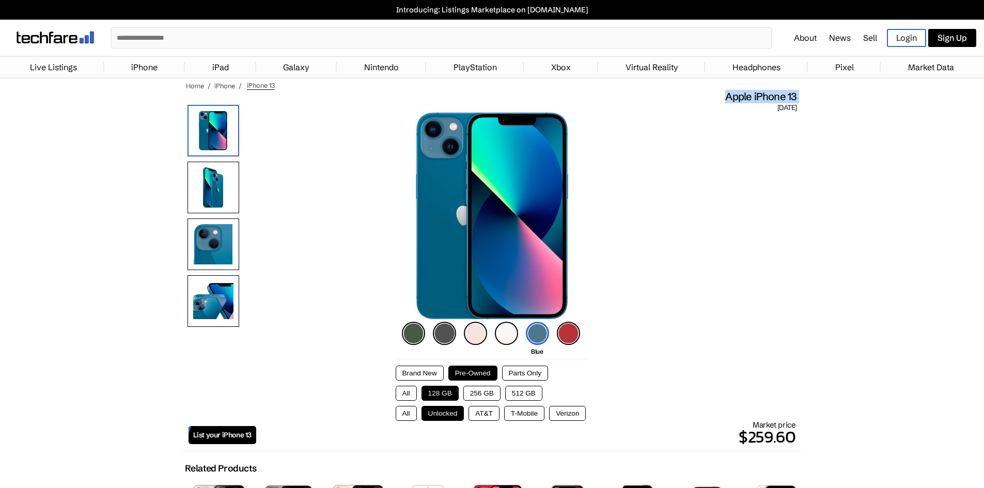
click at [446, 334] on img at bounding box center [444, 333] width 23 height 23
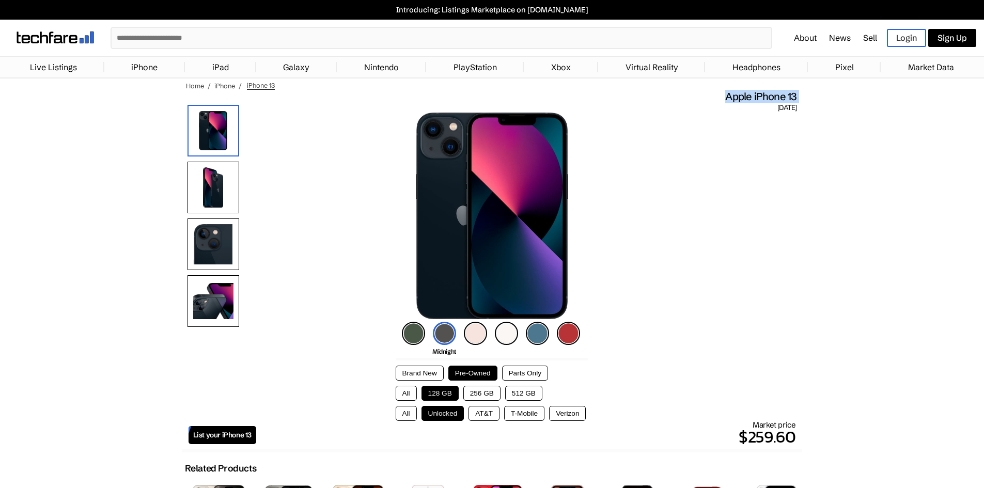
click at [530, 335] on img at bounding box center [537, 333] width 23 height 23
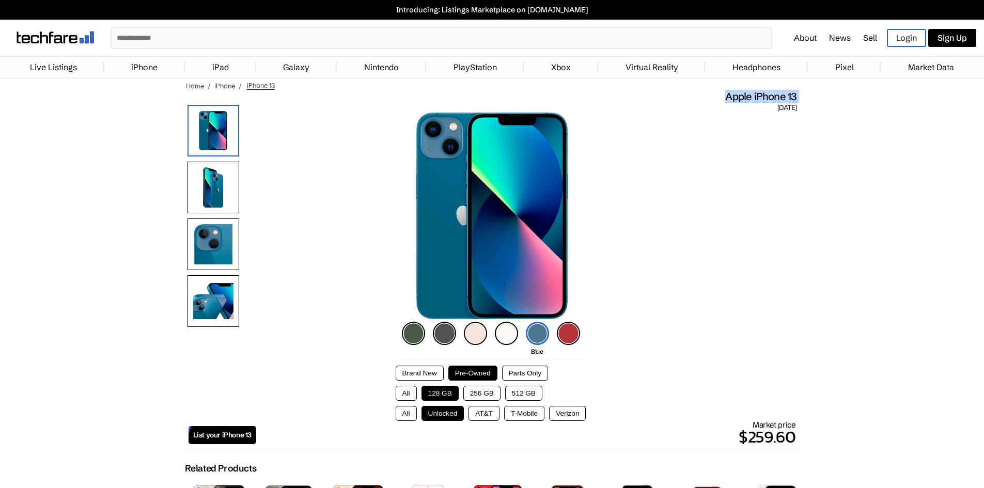
click at [446, 328] on img at bounding box center [444, 333] width 23 height 23
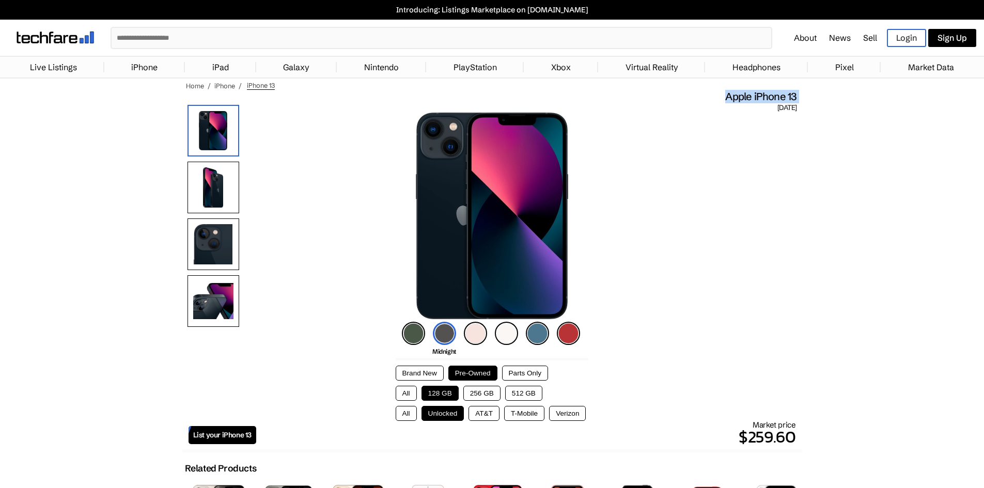
click at [411, 332] on img at bounding box center [413, 333] width 23 height 23
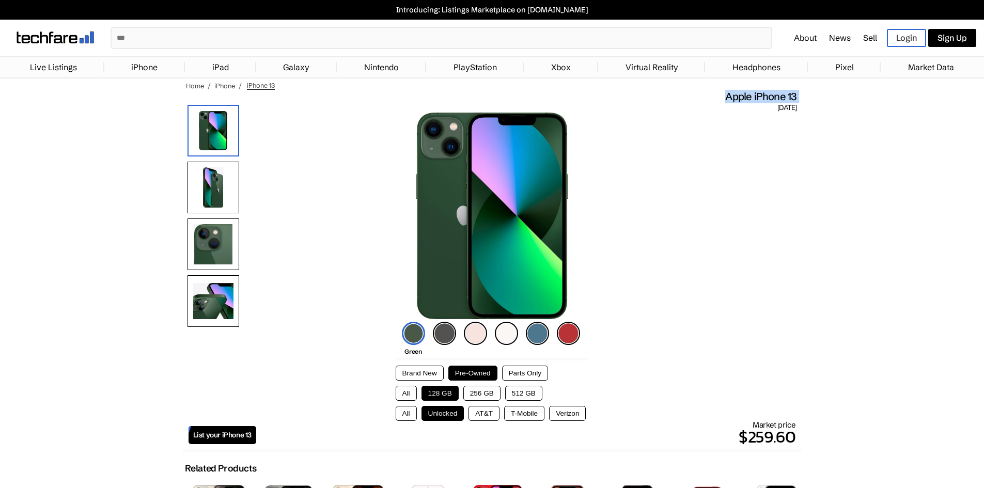
click at [445, 332] on img at bounding box center [444, 333] width 23 height 23
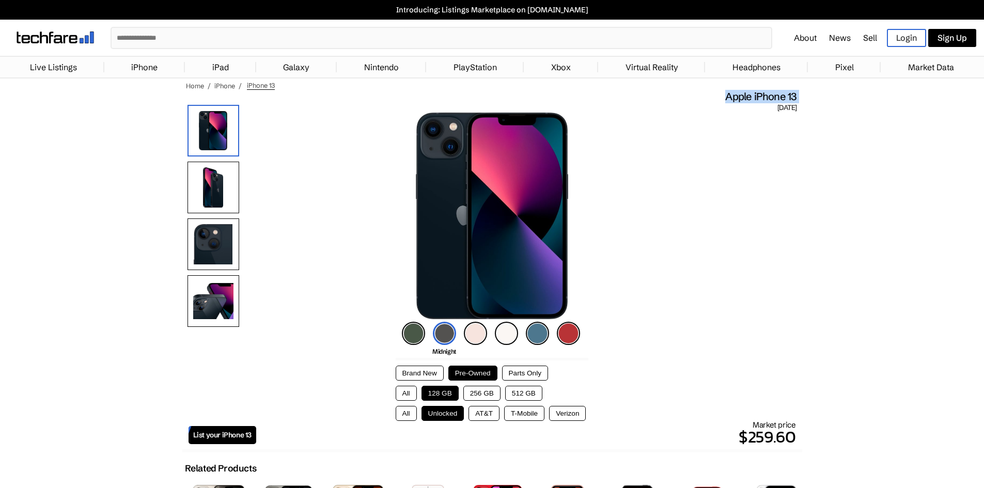
click at [212, 181] on img at bounding box center [213, 188] width 52 height 52
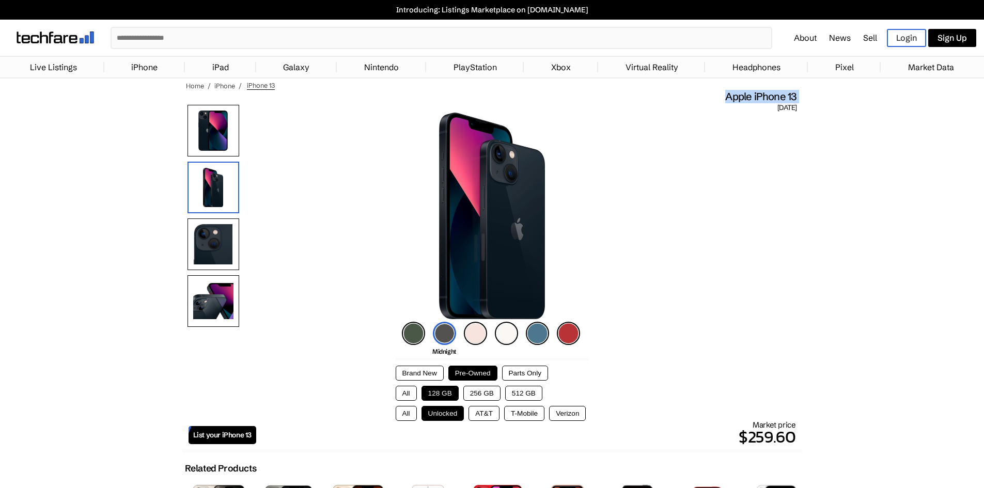
click at [222, 225] on img at bounding box center [213, 244] width 52 height 52
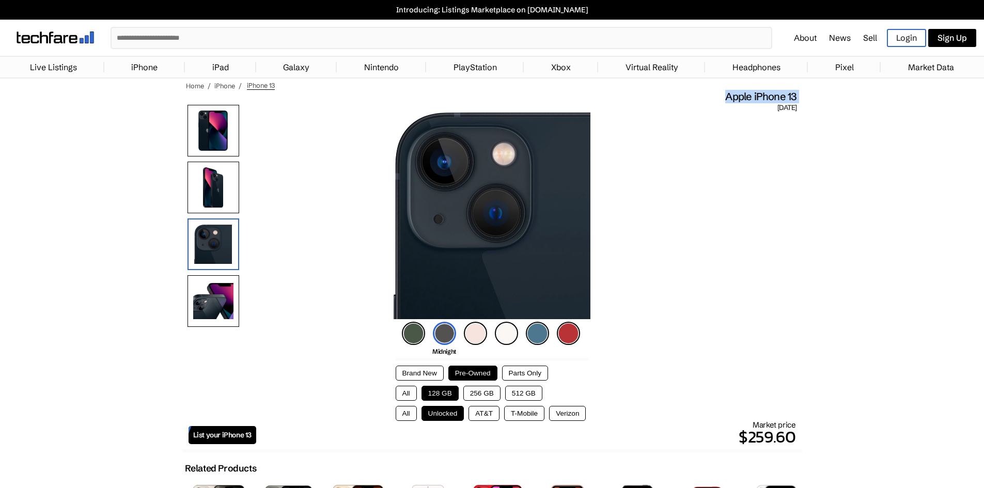
click at [221, 277] on img at bounding box center [213, 301] width 52 height 52
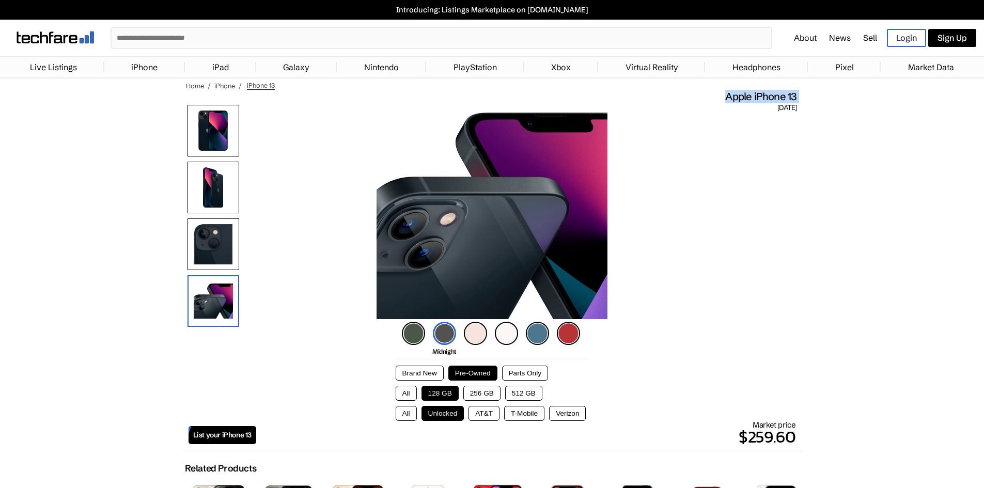
click at [229, 126] on img at bounding box center [213, 131] width 52 height 52
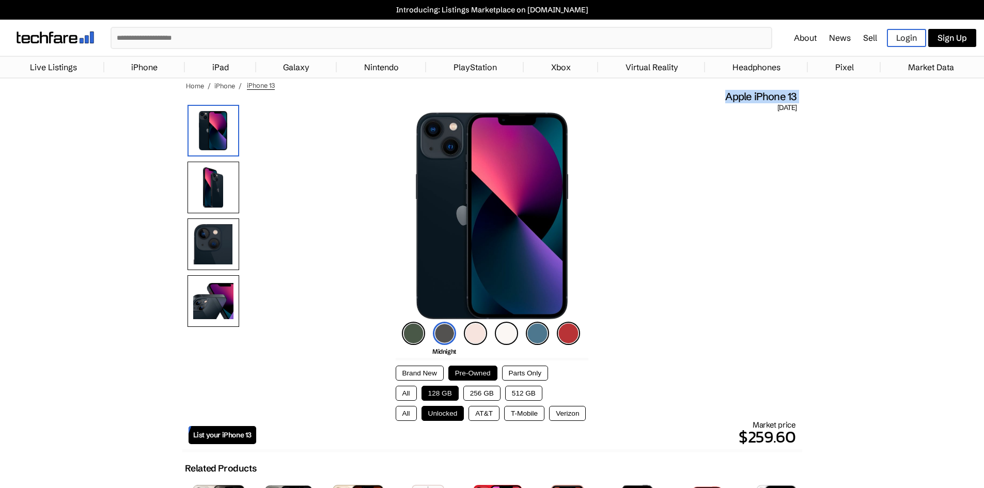
click at [540, 325] on img at bounding box center [537, 333] width 23 height 23
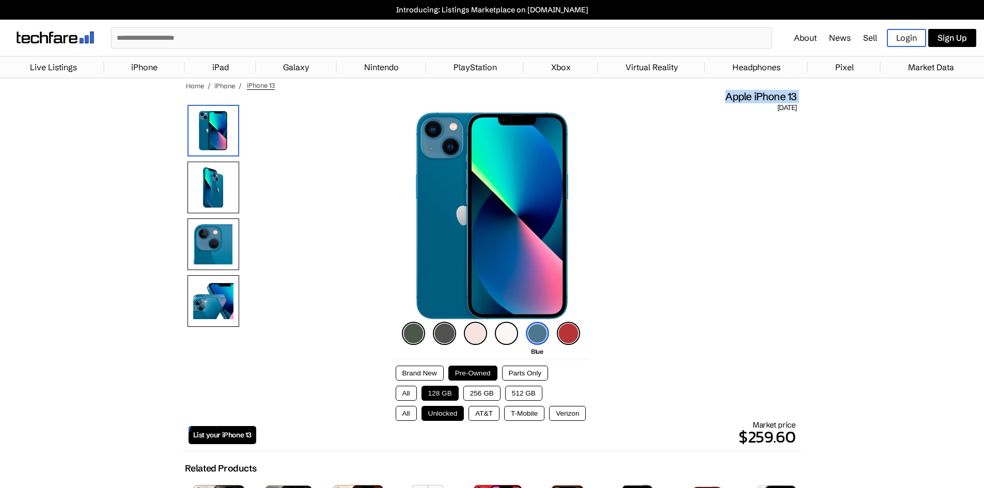
click at [448, 339] on img at bounding box center [444, 333] width 23 height 23
